Goal: Transaction & Acquisition: Purchase product/service

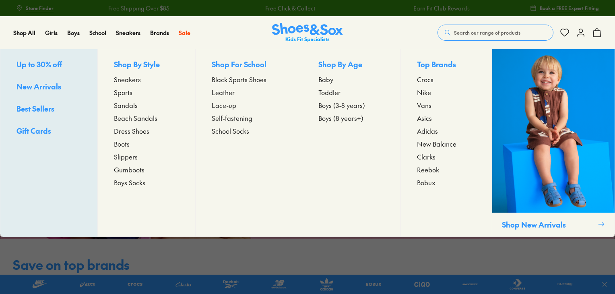
click at [354, 103] on span "Boys (3-8 years)" at bounding box center [341, 105] width 47 height 10
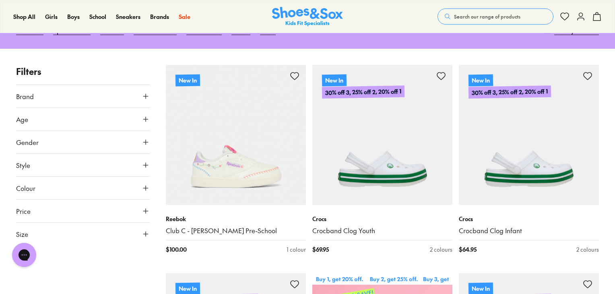
click at [75, 131] on button "Gender" at bounding box center [83, 142] width 134 height 23
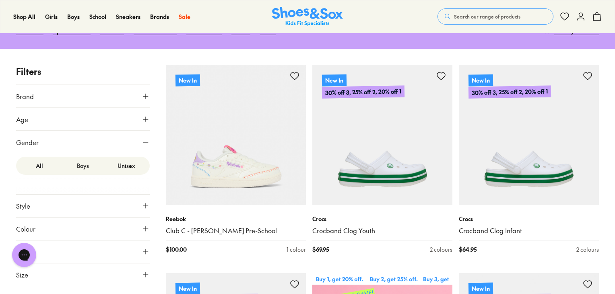
click at [80, 158] on label "Boys" at bounding box center [82, 165] width 43 height 15
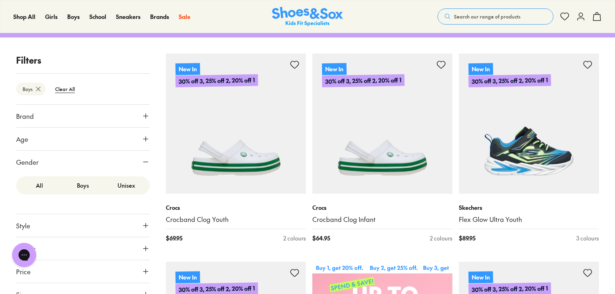
scroll to position [2, 0]
click at [89, 280] on button "Size" at bounding box center [83, 291] width 134 height 23
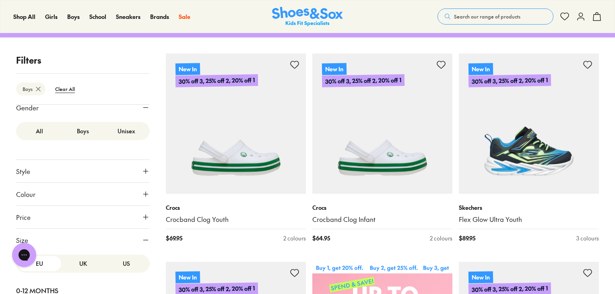
scroll to position [157, 0]
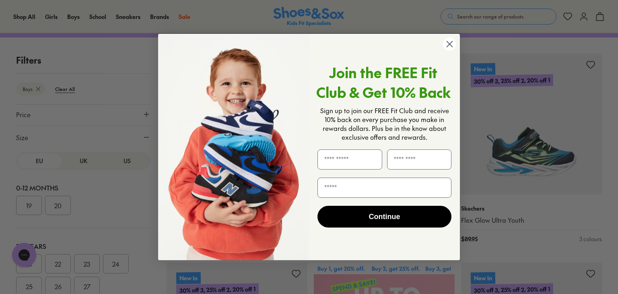
click at [451, 42] on icon "Close dialog" at bounding box center [450, 44] width 6 height 6
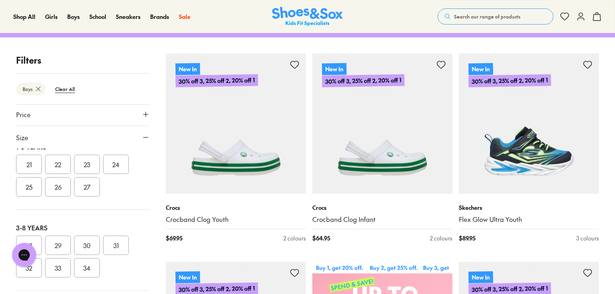
scroll to position [80, 0]
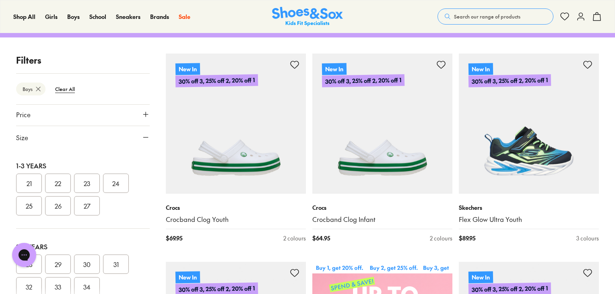
click at [88, 196] on button "27" at bounding box center [87, 205] width 26 height 19
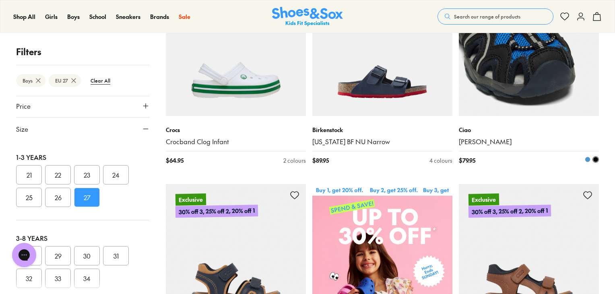
scroll to position [89, 0]
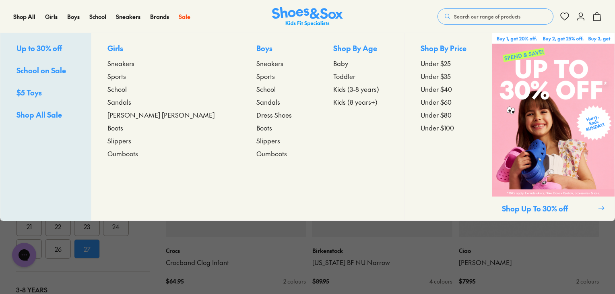
click at [256, 103] on span "Sandals" at bounding box center [268, 102] width 24 height 10
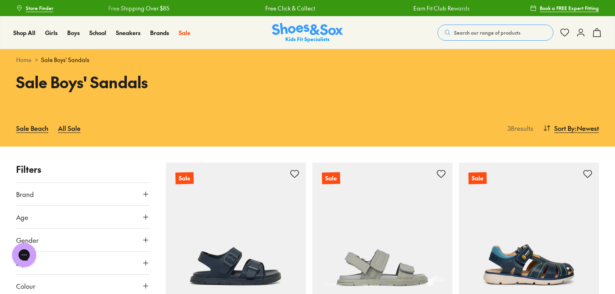
scroll to position [80, 0]
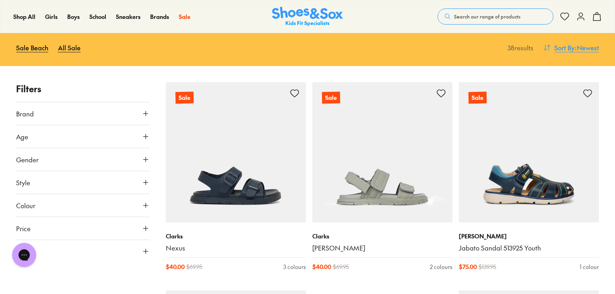
click at [580, 47] on span ": Newest" at bounding box center [587, 48] width 24 height 10
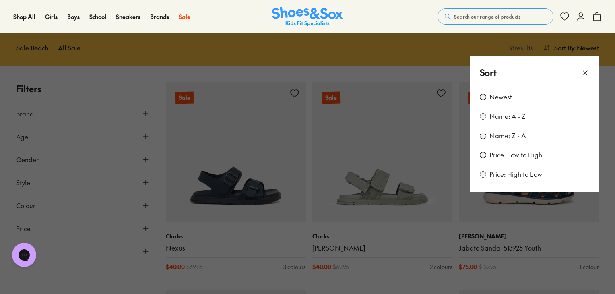
click at [511, 155] on label "Price: Low to High" at bounding box center [515, 155] width 53 height 9
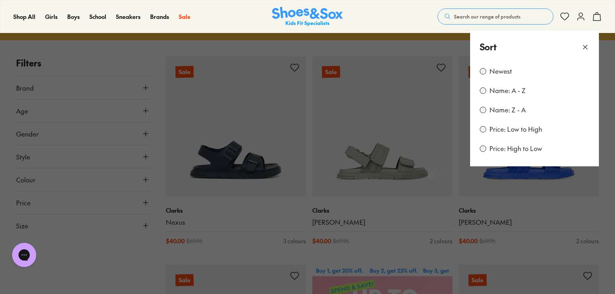
click at [406, 24] on div "Shop All Shop All Shop All Up to 30% off New Arrivals Online Only Best Sellers …" at bounding box center [307, 16] width 615 height 33
click at [586, 45] on icon at bounding box center [585, 47] width 8 height 8
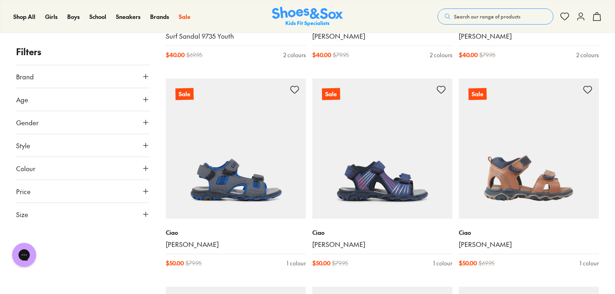
scroll to position [710, 0]
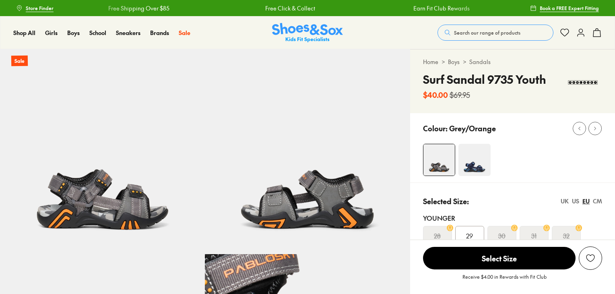
select select "*"
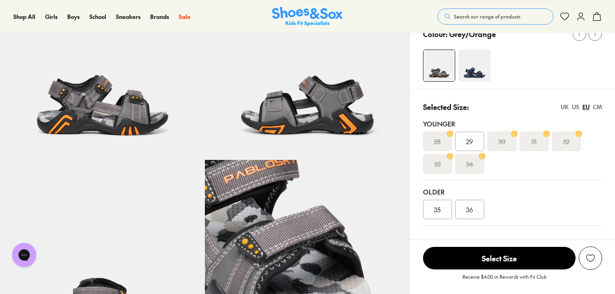
scroll to position [40, 0]
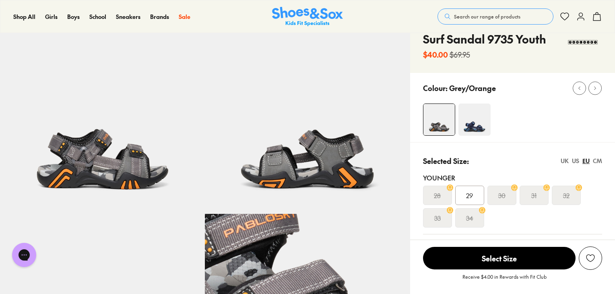
click at [576, 159] on div "US" at bounding box center [575, 161] width 7 height 8
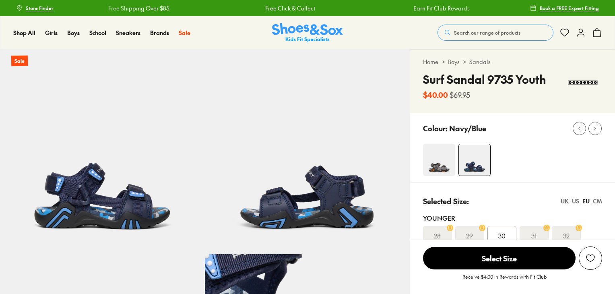
select select "*"
